Goal: Transaction & Acquisition: Purchase product/service

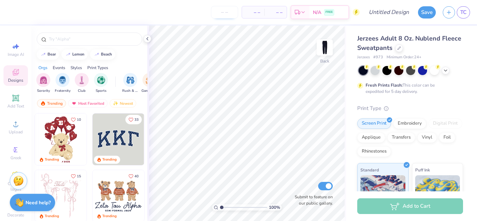
click at [229, 10] on input "number" at bounding box center [224, 12] width 27 height 13
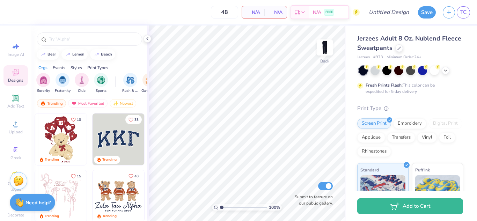
type input "48"
click at [255, 12] on span "N/A" at bounding box center [253, 12] width 14 height 7
click at [16, 95] on icon at bounding box center [15, 98] width 7 height 7
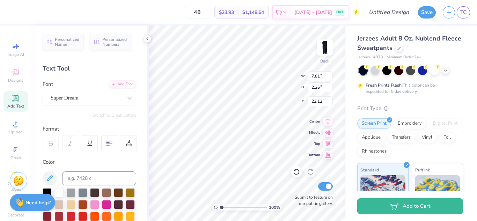
scroll to position [6, 1]
type textarea "TXT"
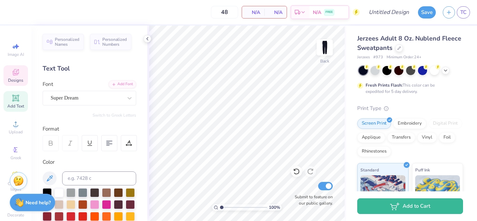
click at [12, 69] on icon at bounding box center [16, 72] width 8 height 8
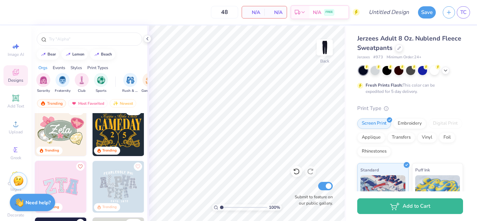
scroll to position [192, 0]
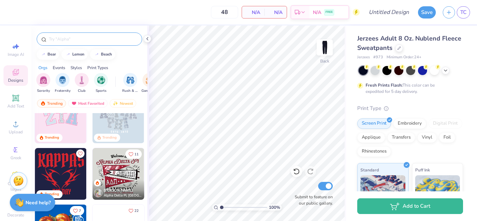
click at [97, 42] on input "text" at bounding box center [92, 39] width 89 height 7
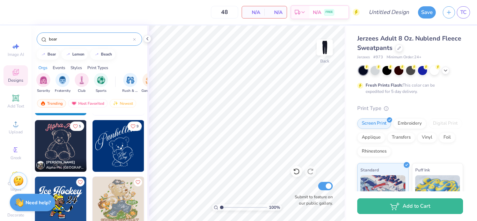
scroll to position [2088, 0]
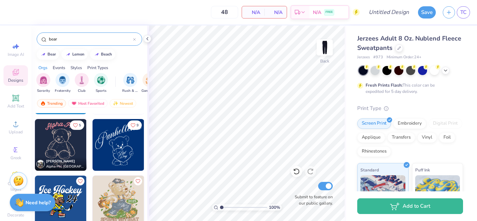
type input "bear"
click at [106, 148] on img at bounding box center [119, 145] width 52 height 52
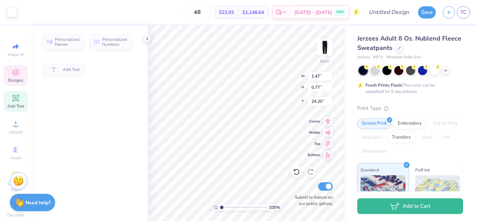
type input "1.47"
type input "0.77"
type input "24.20"
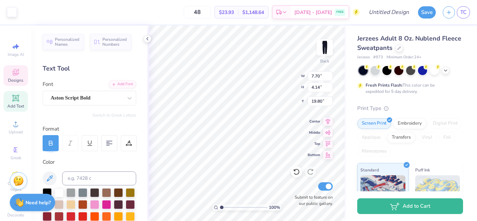
scroll to position [6, 1]
type textarea "S"
type textarea "s"
type textarea "S"
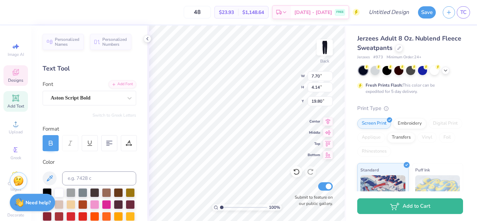
scroll to position [6, 1]
click at [16, 154] on icon at bounding box center [16, 150] width 8 height 8
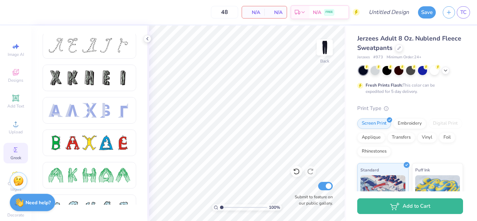
scroll to position [0, 0]
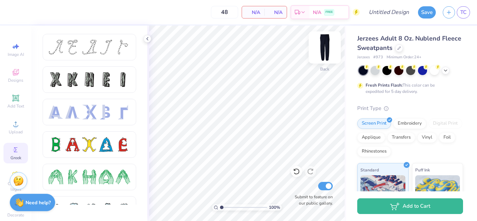
click at [327, 45] on img at bounding box center [325, 48] width 28 height 28
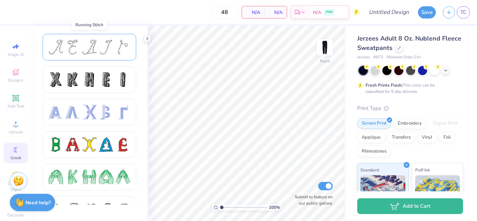
click at [78, 48] on div at bounding box center [72, 47] width 15 height 15
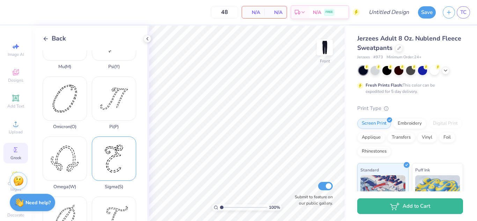
scroll to position [335, 0]
click at [109, 136] on div "Sigma ( S )" at bounding box center [114, 162] width 44 height 53
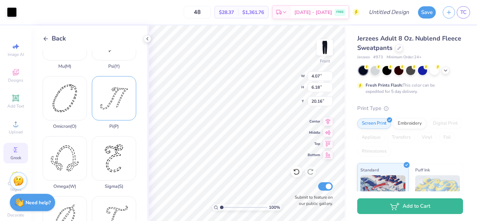
click at [117, 94] on div "Pi ( P )" at bounding box center [114, 102] width 44 height 53
type input "7.70"
type input "6.20"
type input "20.15"
click at [202, 10] on input "48" at bounding box center [197, 12] width 27 height 13
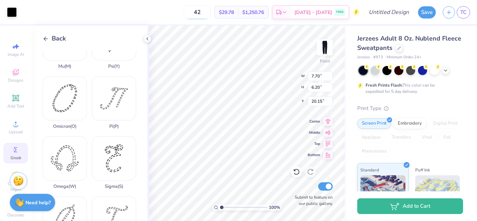
click at [202, 10] on input "42" at bounding box center [197, 12] width 27 height 13
type input "48"
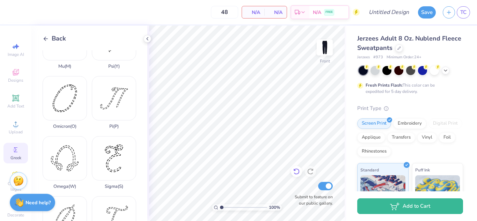
click at [297, 169] on icon at bounding box center [296, 172] width 6 height 6
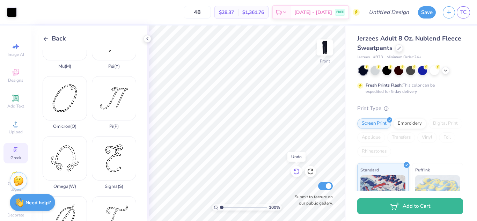
click at [297, 169] on icon at bounding box center [296, 172] width 6 height 6
click at [297, 169] on icon at bounding box center [296, 171] width 7 height 7
type input "4.07"
type input "6.18"
type input "20.16"
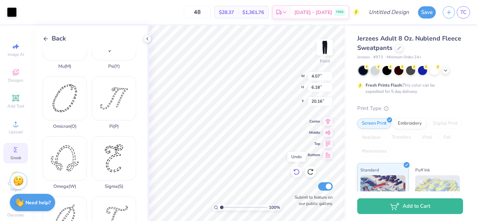
click at [297, 169] on icon at bounding box center [296, 171] width 7 height 7
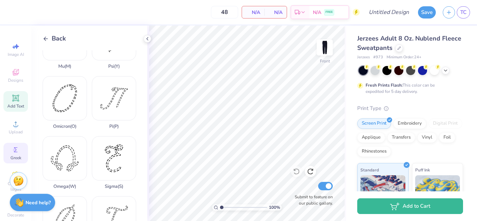
click at [17, 105] on span "Add Text" at bounding box center [15, 106] width 17 height 6
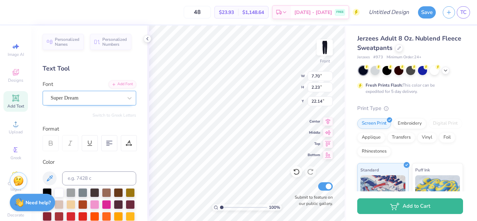
click at [97, 99] on div "Super Dream" at bounding box center [86, 98] width 73 height 11
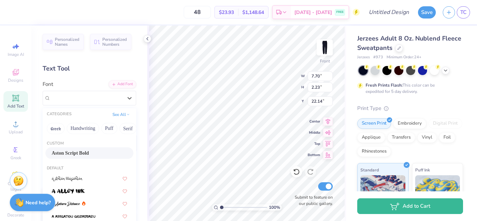
click at [89, 152] on span "Aston Script Bold" at bounding box center [70, 152] width 37 height 7
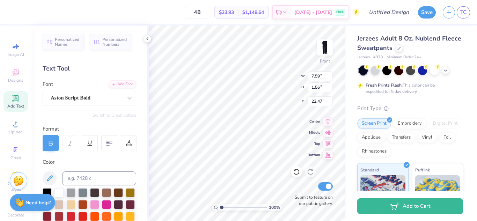
type input "7.59"
type input "1.56"
type input "22.47"
type input "0.97"
type input "8.09"
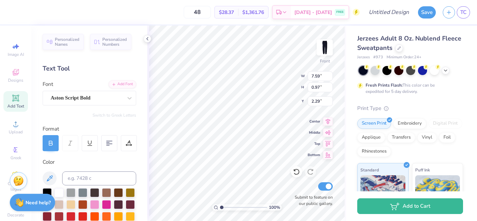
scroll to position [6, 1]
click at [324, 52] on img at bounding box center [325, 48] width 28 height 28
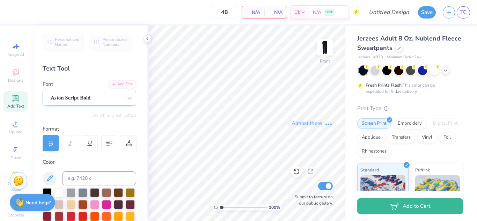
click at [94, 97] on div "Aston Script Bold" at bounding box center [86, 98] width 73 height 11
click at [122, 81] on div "Add Font" at bounding box center [123, 84] width 28 height 8
click at [12, 100] on icon at bounding box center [16, 98] width 8 height 8
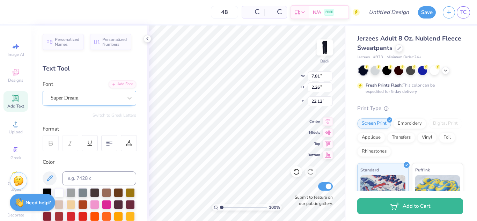
click at [111, 98] on div "Super Dream" at bounding box center [86, 98] width 73 height 11
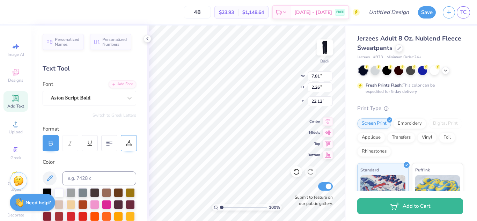
type input "7.70"
type input "1.59"
type input "22.46"
type textarea "Sigma Delta Tau"
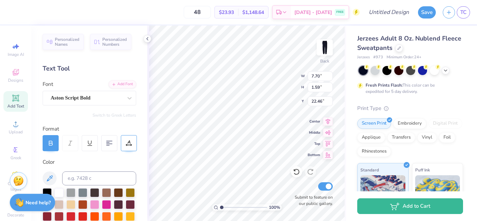
scroll to position [6, 3]
type input "7.60"
click at [204, 14] on input "48" at bounding box center [197, 12] width 27 height 13
drag, startPoint x: 204, startPoint y: 14, endPoint x: 184, endPoint y: 12, distance: 20.0
drag, startPoint x: 184, startPoint y: 12, endPoint x: 204, endPoint y: 9, distance: 19.8
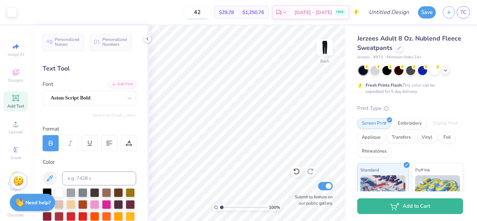
click at [204, 9] on input "42" at bounding box center [197, 12] width 27 height 13
type input "4"
type input "3"
type input "48"
click at [380, 16] on input "Design Title" at bounding box center [397, 12] width 34 height 14
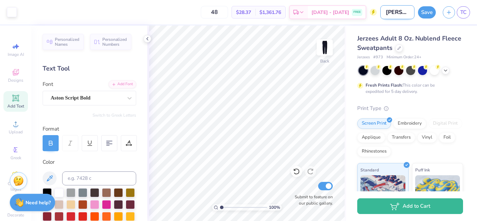
scroll to position [0, 17]
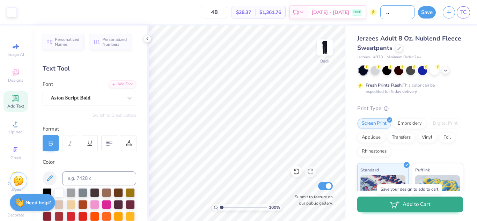
type input "[PERSON_NAME] Sweats"
click at [387, 200] on button "Add to Cart" at bounding box center [410, 205] width 106 height 16
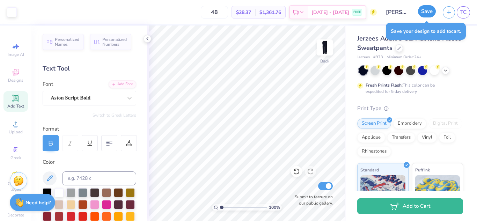
click at [428, 15] on button "Save" at bounding box center [427, 11] width 18 height 12
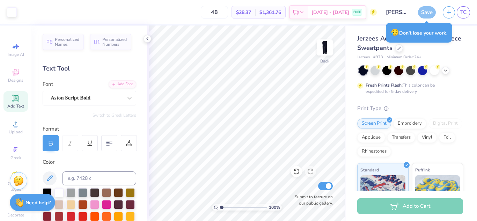
click at [420, 9] on div "Save" at bounding box center [427, 12] width 18 height 12
click at [397, 19] on input "[PERSON_NAME] Sweats" at bounding box center [397, 12] width 34 height 14
click at [430, 13] on div "Save" at bounding box center [427, 12] width 18 height 12
click at [440, 17] on div "Save TC" at bounding box center [447, 12] width 59 height 24
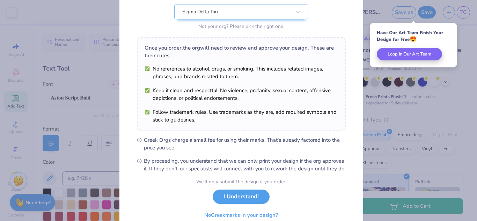
scroll to position [74, 0]
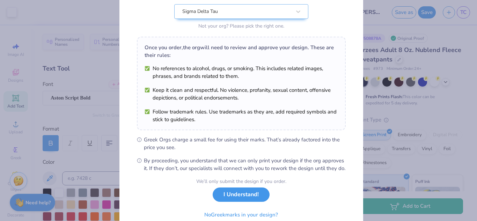
click at [228, 202] on button "I Understand!" at bounding box center [241, 195] width 57 height 14
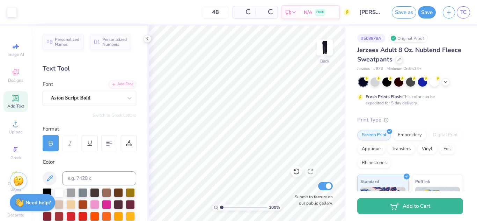
scroll to position [3, 0]
